Goal: Check status: Check status

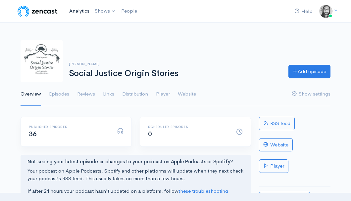
click at [77, 14] on link "Analytics" at bounding box center [80, 11] width 26 height 14
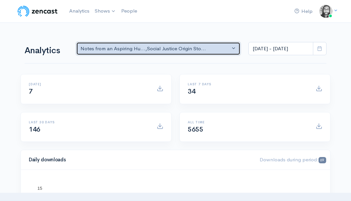
click at [193, 50] on div "Notes from an Aspiring Hu... , Social Justice Origin Sto..." at bounding box center [155, 49] width 150 height 8
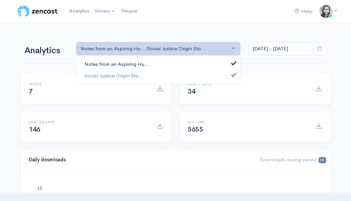
click at [194, 67] on link "Notes from an Aspiring Hu..." at bounding box center [159, 65] width 164 height 12
select select "14701"
click at [216, 20] on nav "Help Notifications View all Your profile Team settings Default team Current Log…" at bounding box center [175, 11] width 351 height 23
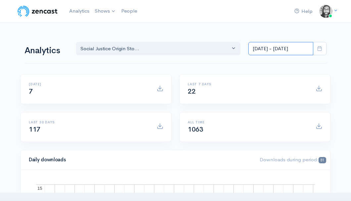
click at [285, 49] on input "[DATE] - [DATE]" at bounding box center [280, 49] width 65 height 14
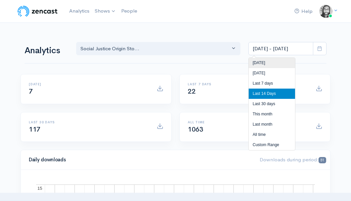
click at [283, 63] on li "[DATE]" at bounding box center [272, 63] width 46 height 10
type input "[DATE] - [DATE]"
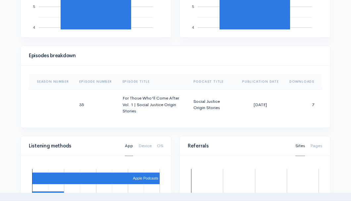
scroll to position [334, 0]
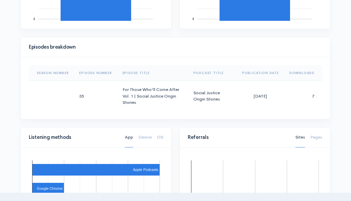
click at [340, 97] on div "Help Notifications View all Your profile Team settings Default team Current Log…" at bounding box center [175, 76] width 351 height 820
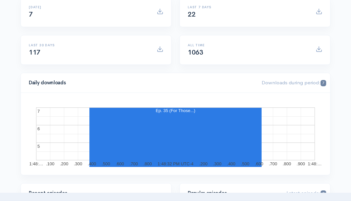
scroll to position [0, 0]
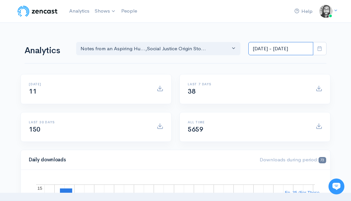
click at [271, 50] on input "[DATE] - [DATE]" at bounding box center [280, 49] width 65 height 14
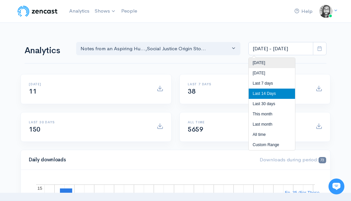
click at [268, 65] on li "[DATE]" at bounding box center [272, 63] width 46 height 10
type input "[DATE] - [DATE]"
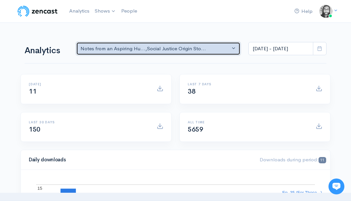
click at [195, 49] on div "Notes from an Aspiring Hu... , Social Justice Origin Sto..." at bounding box center [155, 49] width 150 height 8
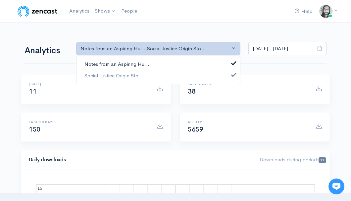
click at [192, 61] on link "Notes from an Aspiring Hu..." at bounding box center [159, 65] width 164 height 12
select select "14701"
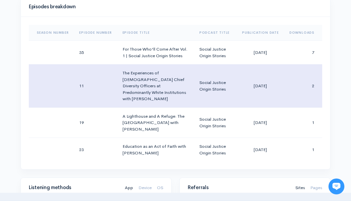
scroll to position [383, 0]
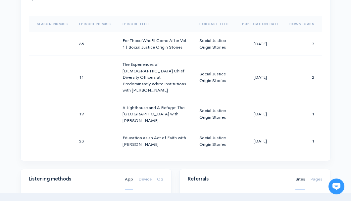
click at [342, 115] on div "Help Notifications View all Your profile Team settings Default team Current Log…" at bounding box center [175, 72] width 351 height 910
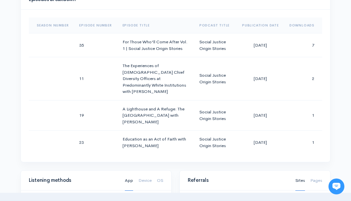
scroll to position [336, 0]
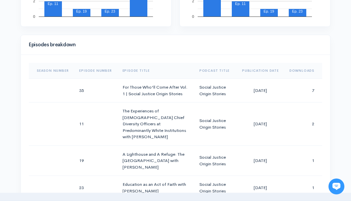
click at [338, 101] on div "Help Notifications View all Your profile Team settings Default team Current Log…" at bounding box center [175, 119] width 351 height 910
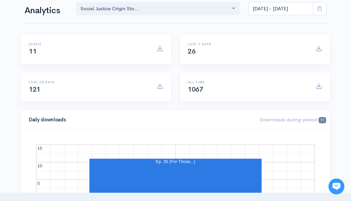
scroll to position [0, 0]
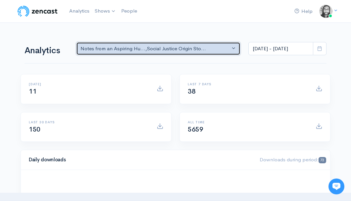
click at [172, 50] on div "Notes from an Aspiring Hu... , Social Justice Origin Sto..." at bounding box center [155, 49] width 150 height 8
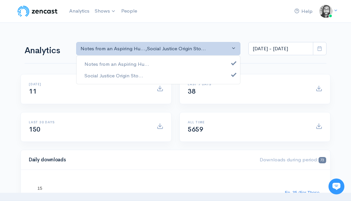
click at [169, 58] on div "Notes from an Aspiring Hu... Social Justice Origin Sto..." at bounding box center [158, 70] width 164 height 29
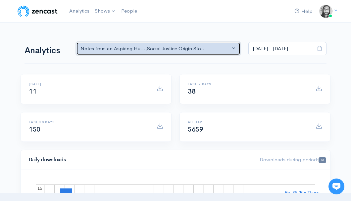
click at [176, 49] on div "Notes from an Aspiring Hu... , Social Justice Origin Sto..." at bounding box center [155, 49] width 150 height 8
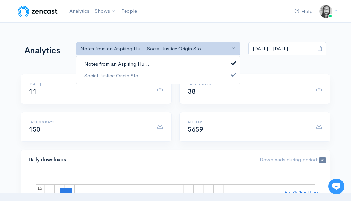
click at [172, 66] on link "Notes from an Aspiring Hu..." at bounding box center [159, 65] width 164 height 12
select select "14701"
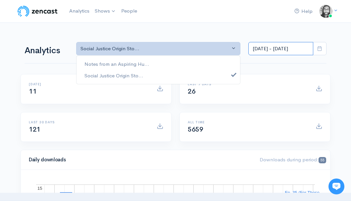
click at [280, 49] on input "[DATE] - [DATE]" at bounding box center [280, 49] width 65 height 14
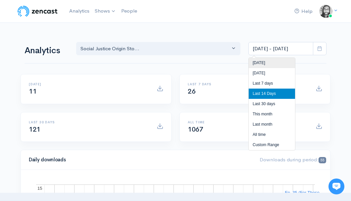
click at [274, 67] on li "[DATE]" at bounding box center [272, 63] width 46 height 10
type input "[DATE] - [DATE]"
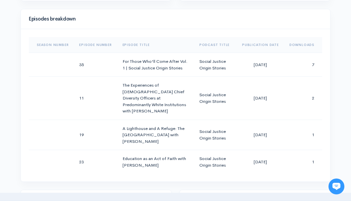
scroll to position [367, 0]
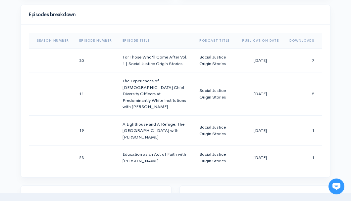
click at [339, 75] on div "Help Notifications View all Your profile Team settings Default team Current Log…" at bounding box center [175, 88] width 351 height 910
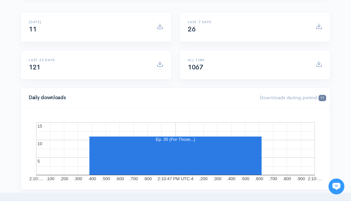
scroll to position [0, 0]
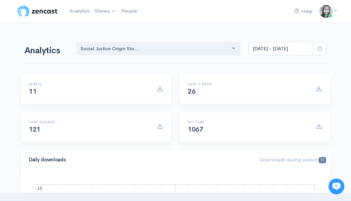
click at [210, 22] on nav "Help Notifications View all Your profile Team settings Default team Current Log…" at bounding box center [175, 11] width 351 height 23
